Goal: Information Seeking & Learning: Learn about a topic

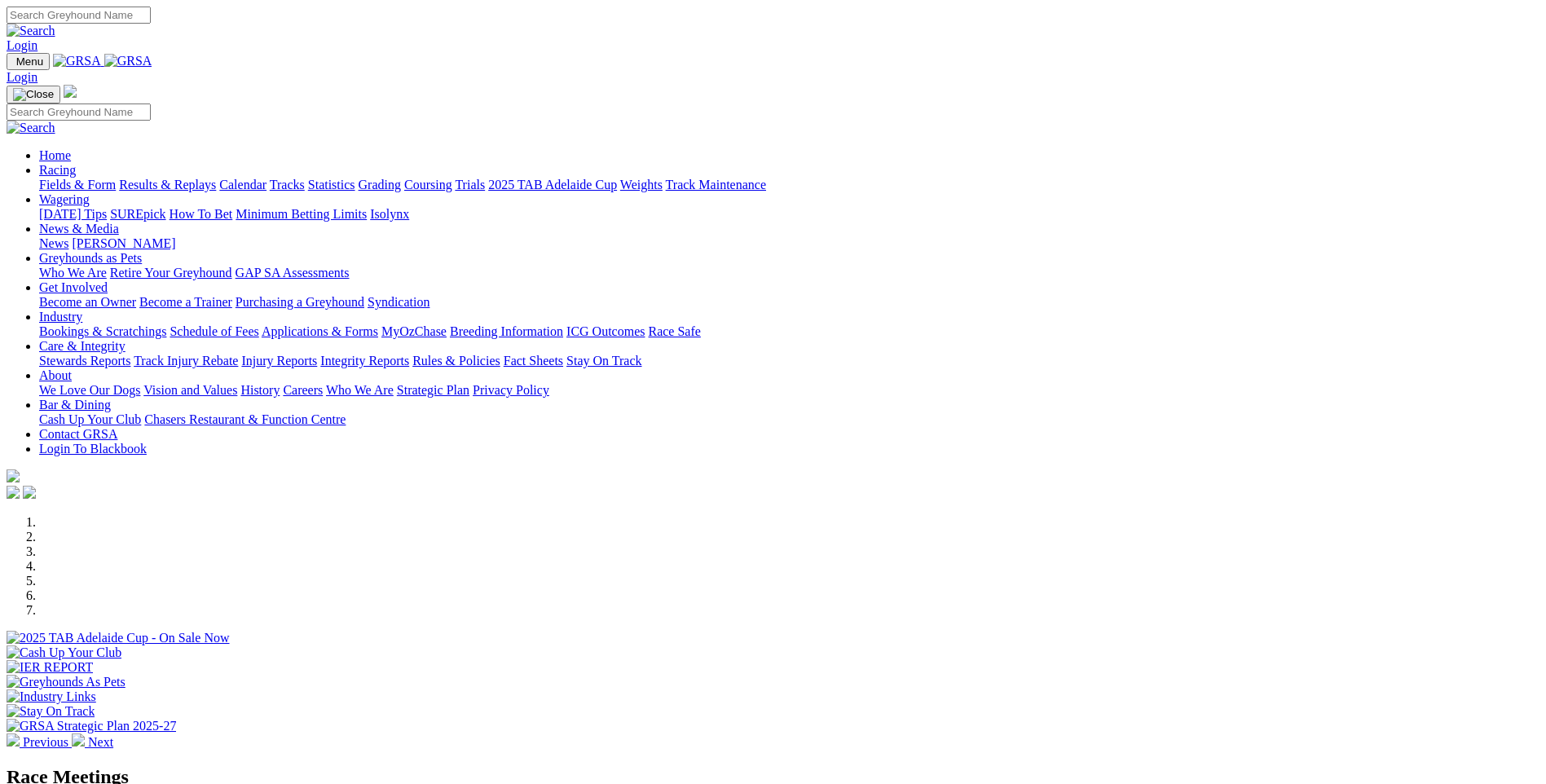
scroll to position [326, 0]
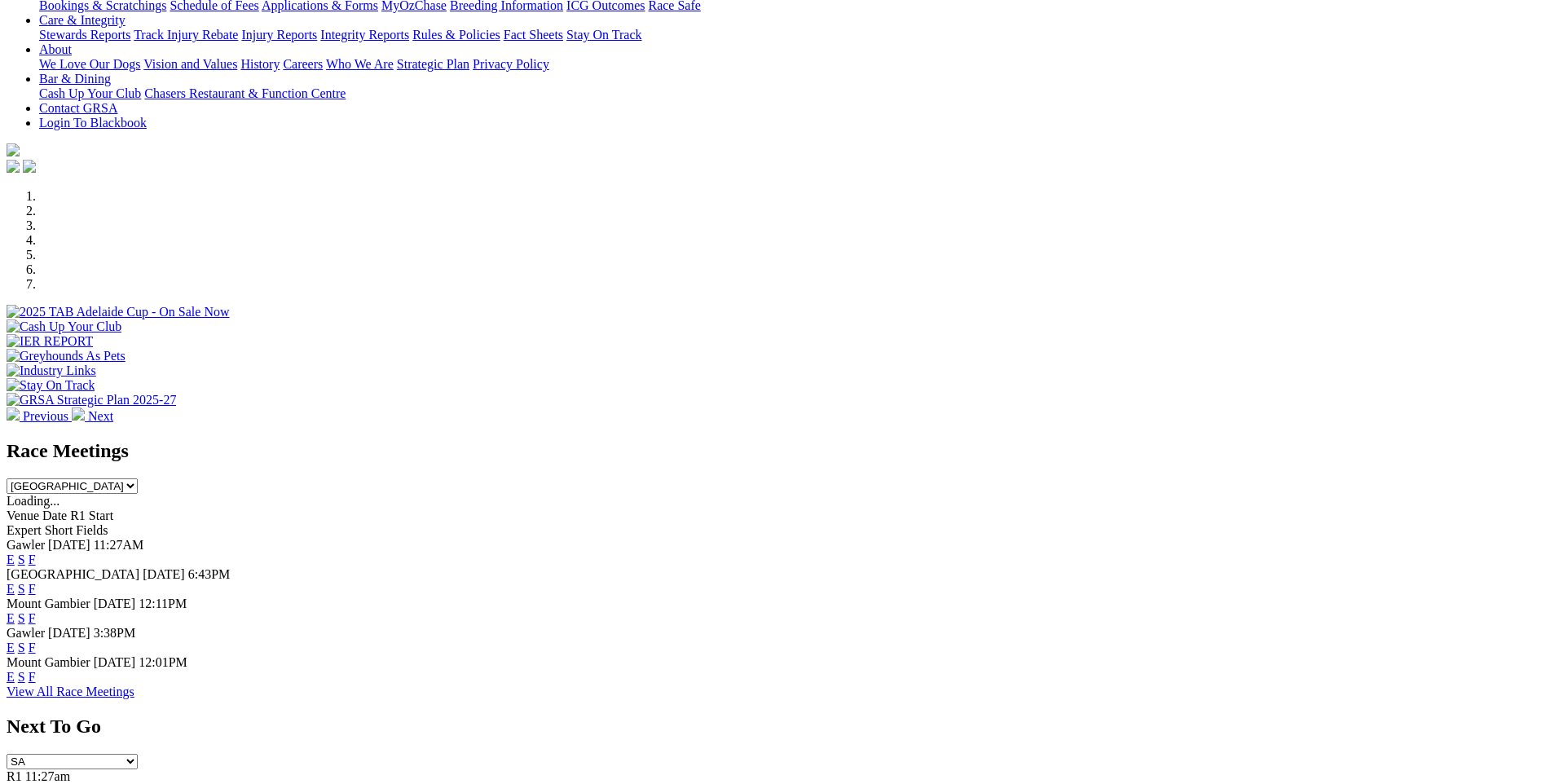
click at [36, 611] on link "F" at bounding box center [33, 618] width 8 height 13
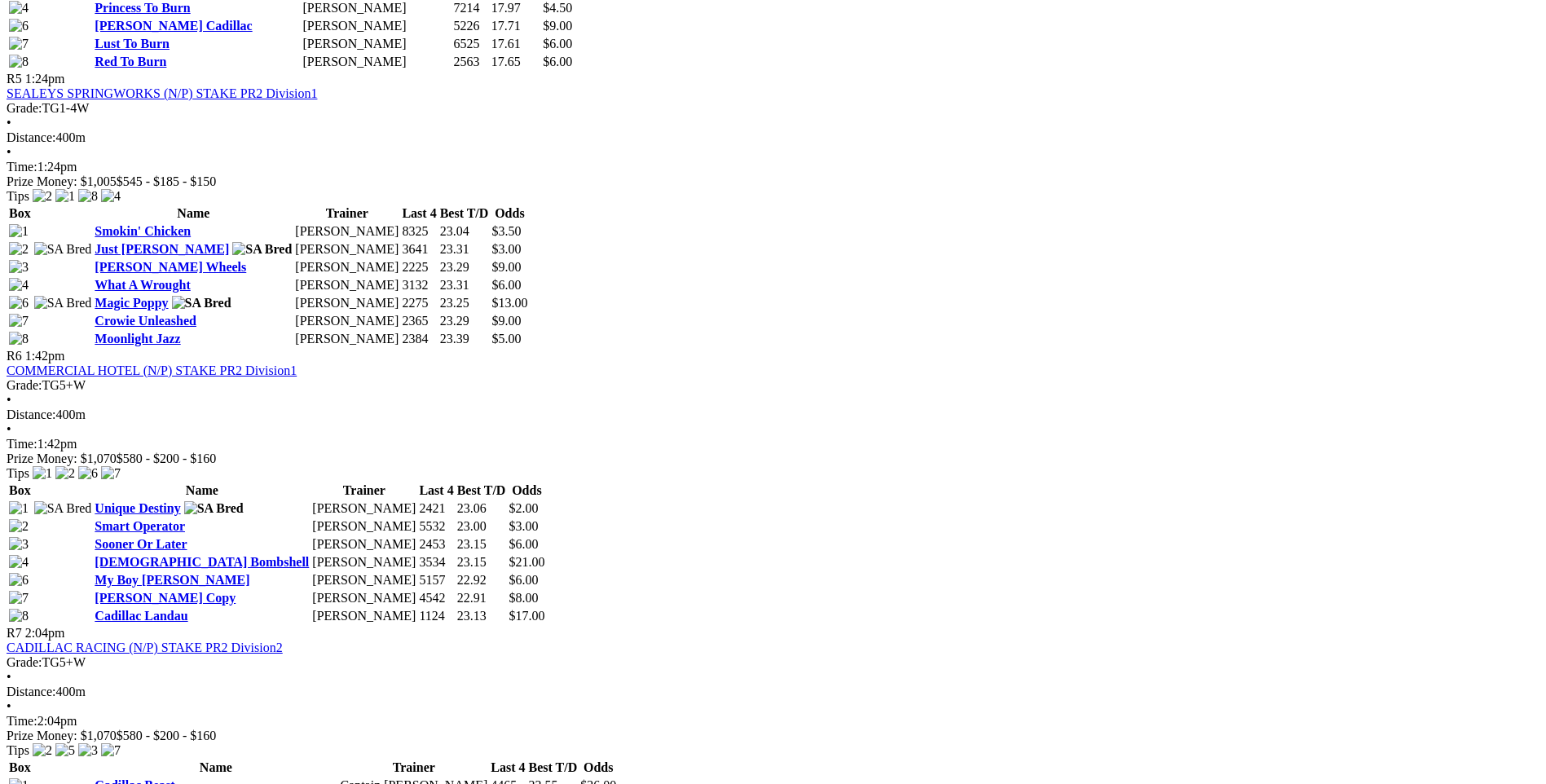
scroll to position [1792, 0]
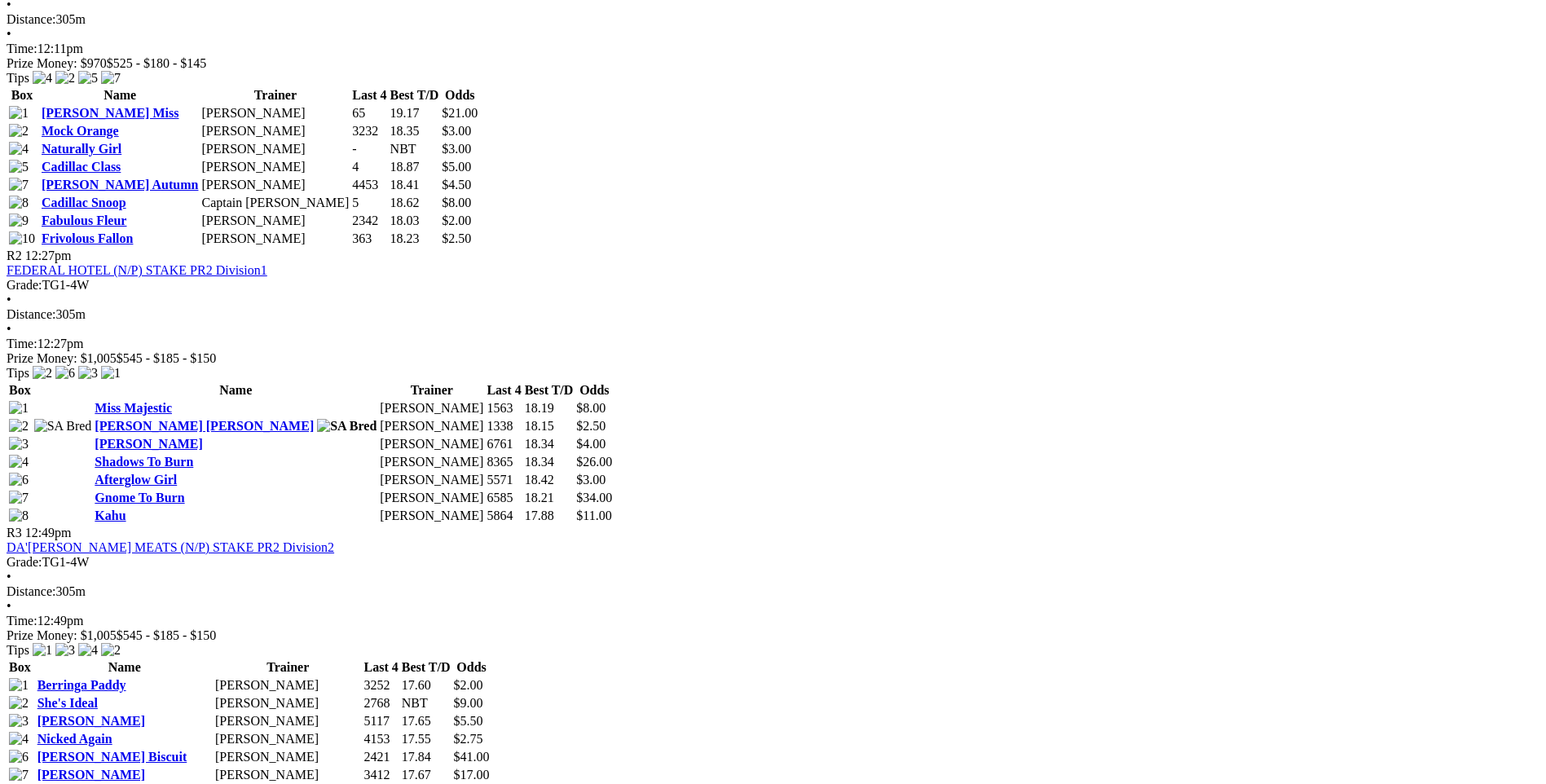
scroll to position [408, 0]
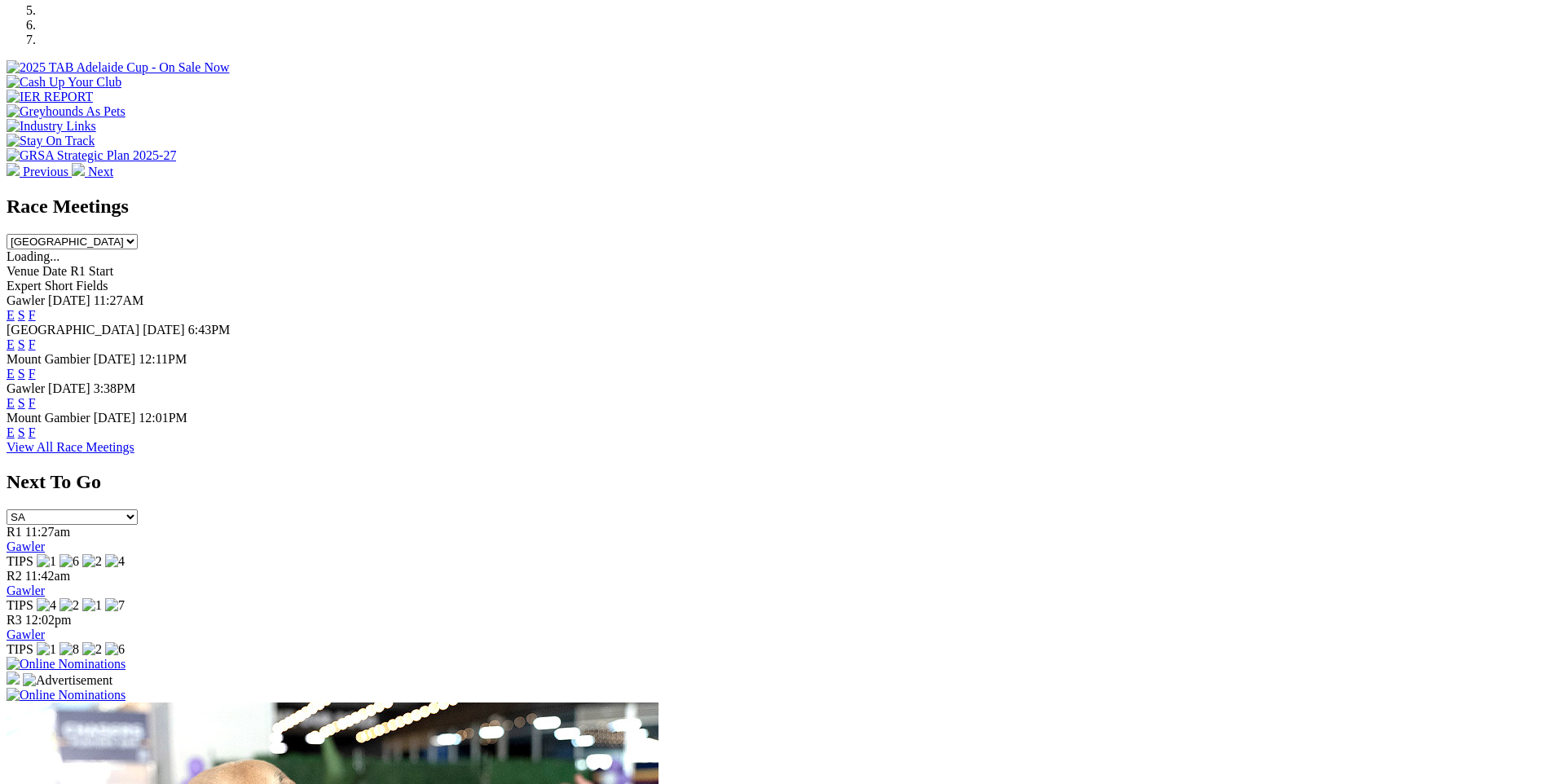
scroll to position [570, 0]
click at [36, 425] on link "F" at bounding box center [33, 432] width 8 height 13
